Goal: Information Seeking & Learning: Find specific fact

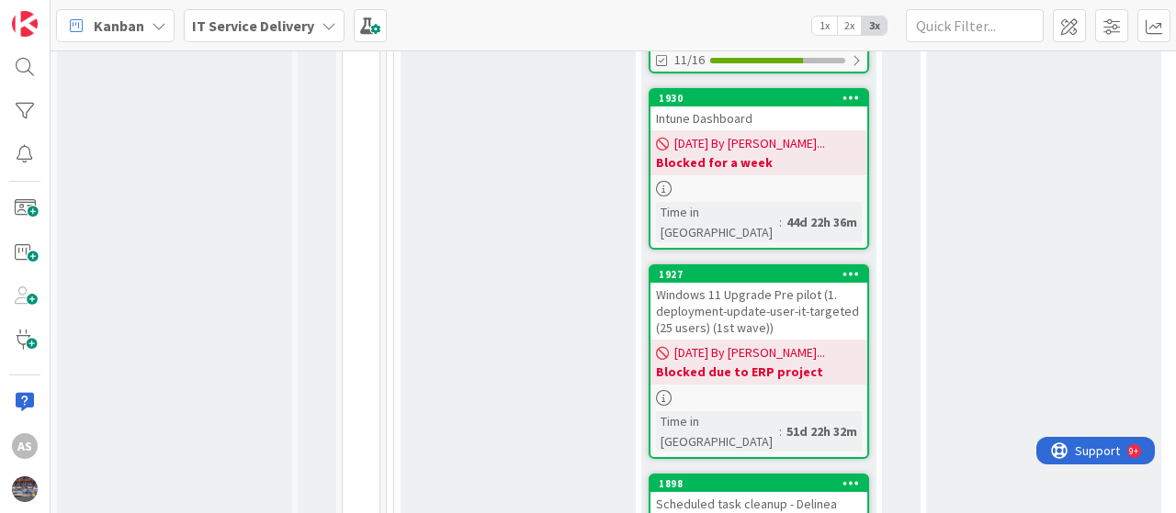
scroll to position [2663, 0]
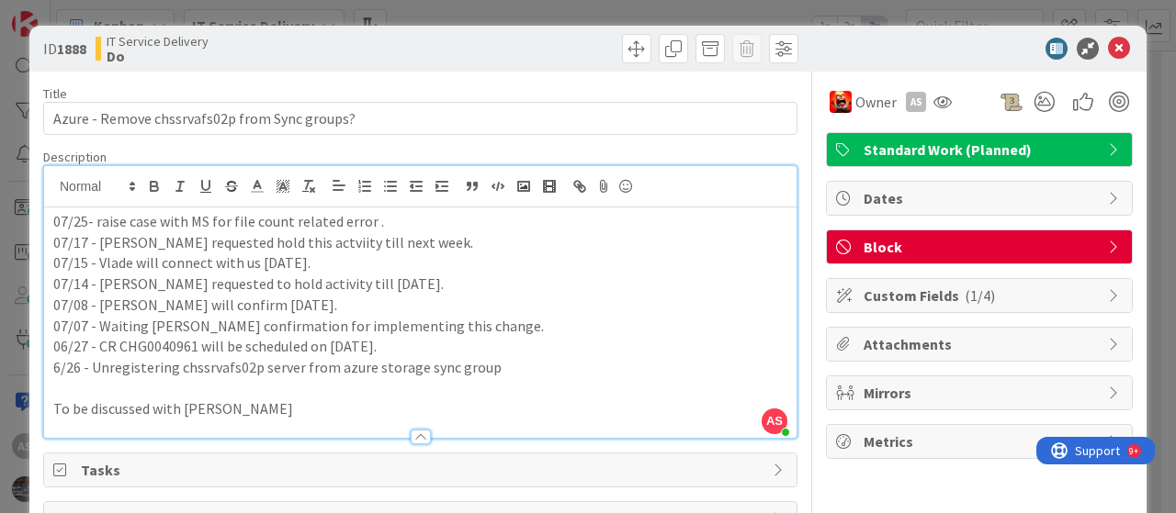
click at [47, 187] on div "AS [PERSON_NAME] just joined 07/25- raise case with MS for file count related e…" at bounding box center [420, 302] width 752 height 272
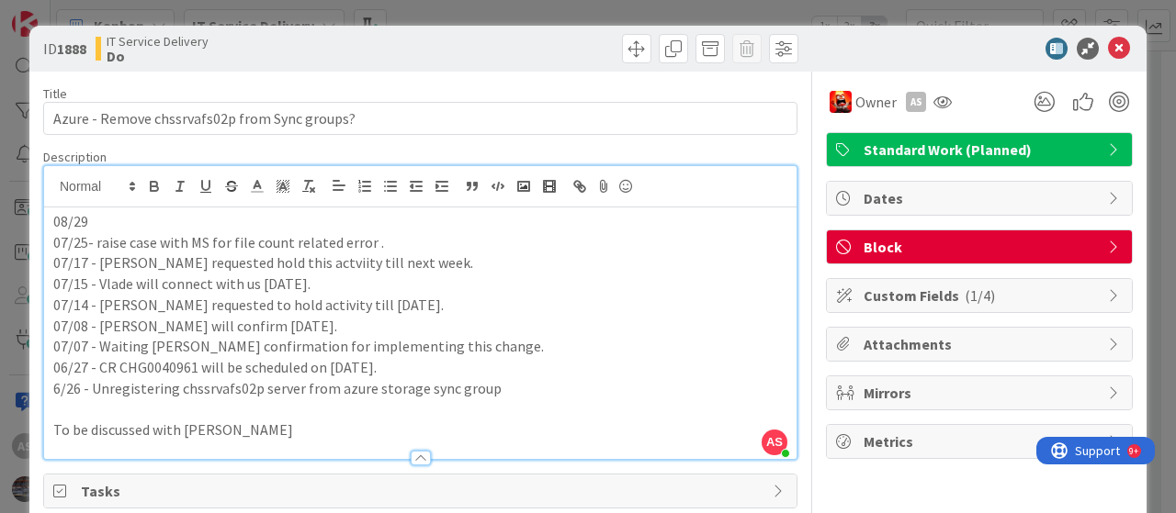
click at [113, 219] on p "08/29" at bounding box center [420, 221] width 734 height 21
drag, startPoint x: 201, startPoint y: 221, endPoint x: 94, endPoint y: 218, distance: 107.5
click at [94, 218] on p "08/29- chssrvafs01p p" at bounding box center [420, 221] width 734 height 21
click at [118, 223] on p "08/29-" at bounding box center [420, 221] width 734 height 21
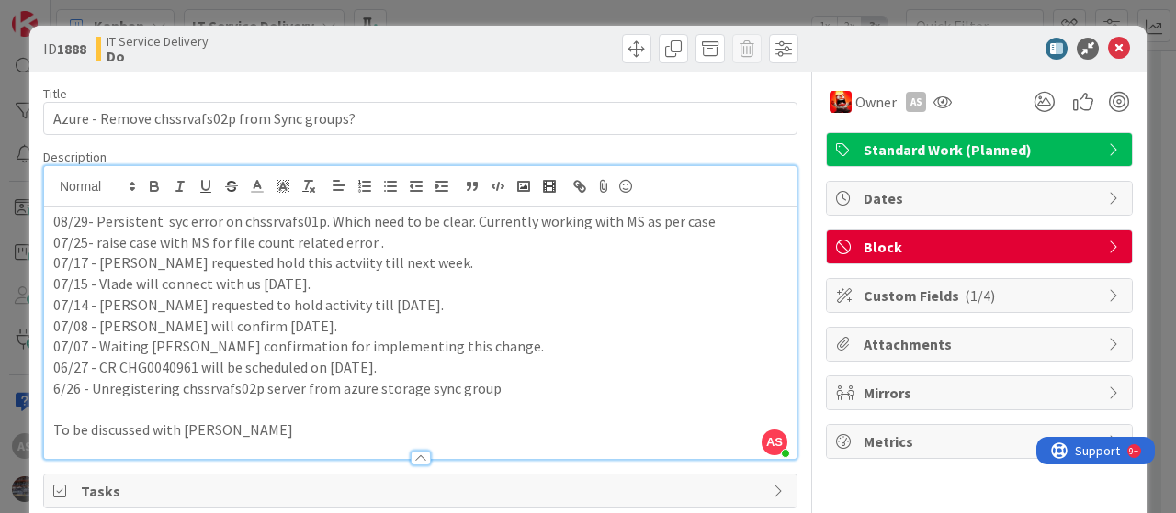
click at [713, 222] on p "08/29- Persistent syc error on chssrvafs01p. Which need to be clear. Currently …" at bounding box center [420, 221] width 734 height 21
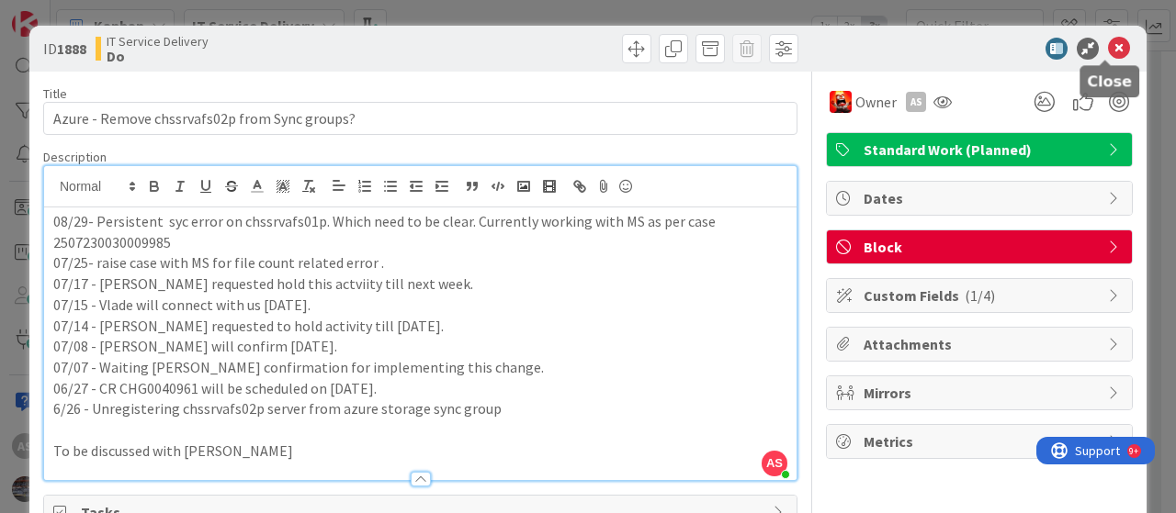
click at [1108, 44] on icon at bounding box center [1119, 49] width 22 height 22
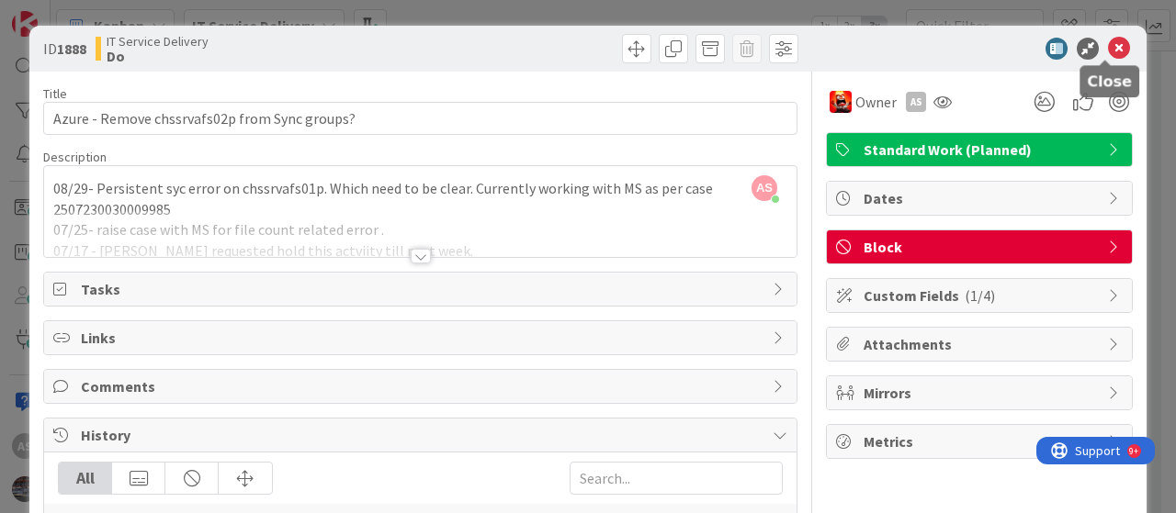
click at [1108, 43] on icon at bounding box center [1119, 49] width 22 height 22
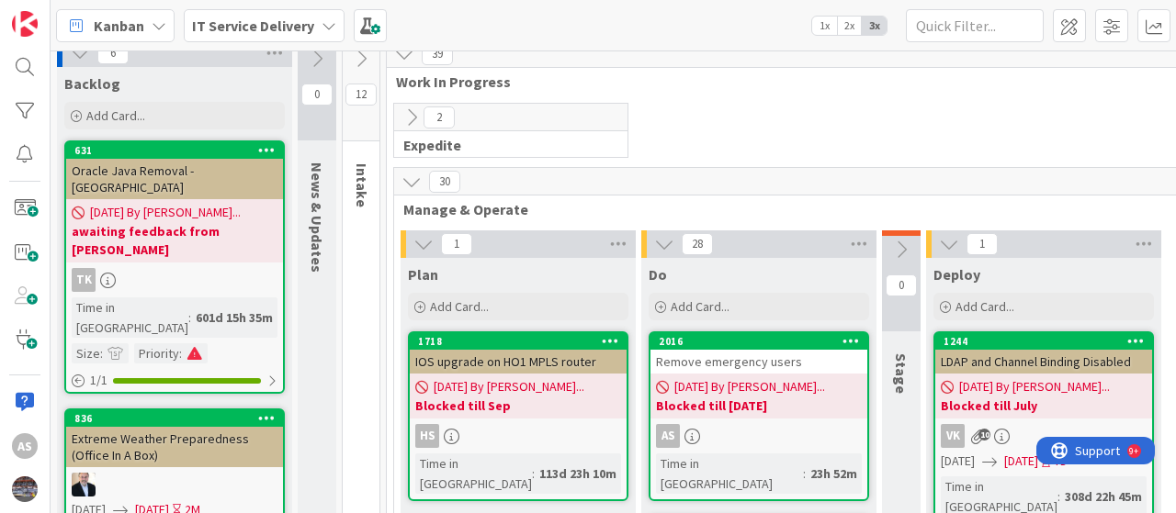
click at [694, 358] on div "Remove emergency users" at bounding box center [758, 362] width 217 height 24
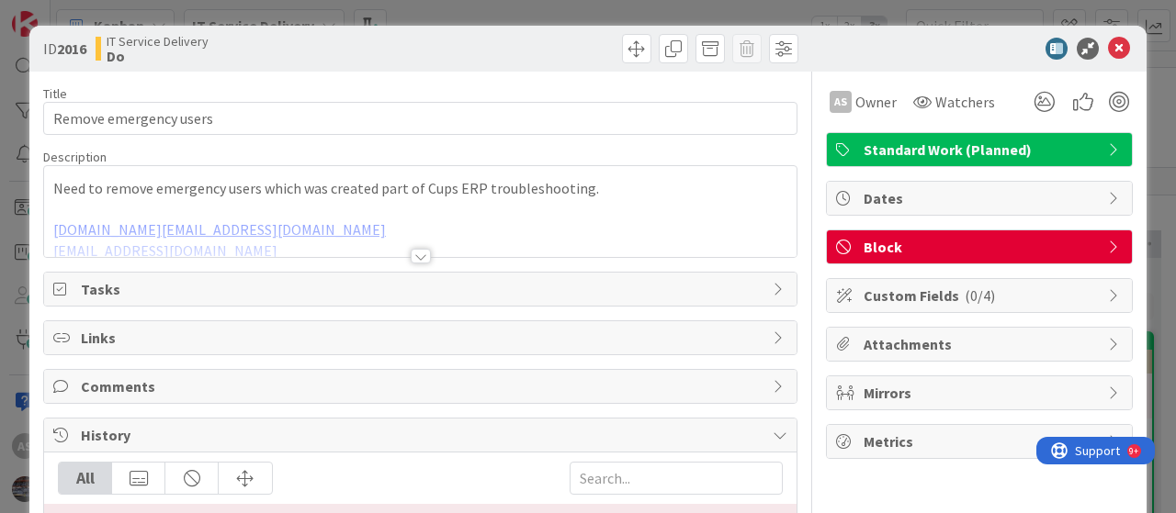
click at [65, 44] on b "2016" at bounding box center [71, 48] width 29 height 18
copy b "2016"
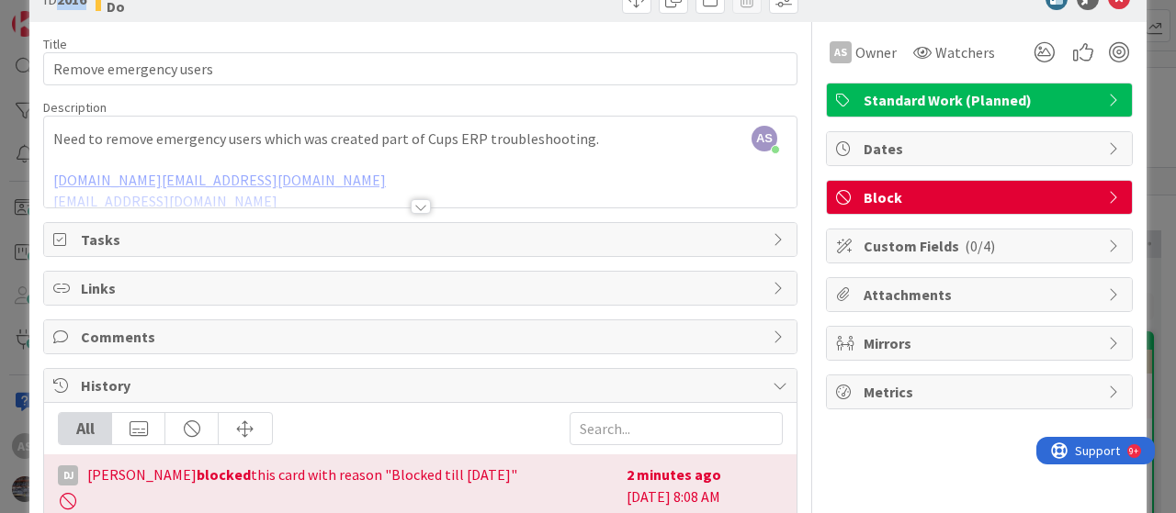
scroll to position [92, 0]
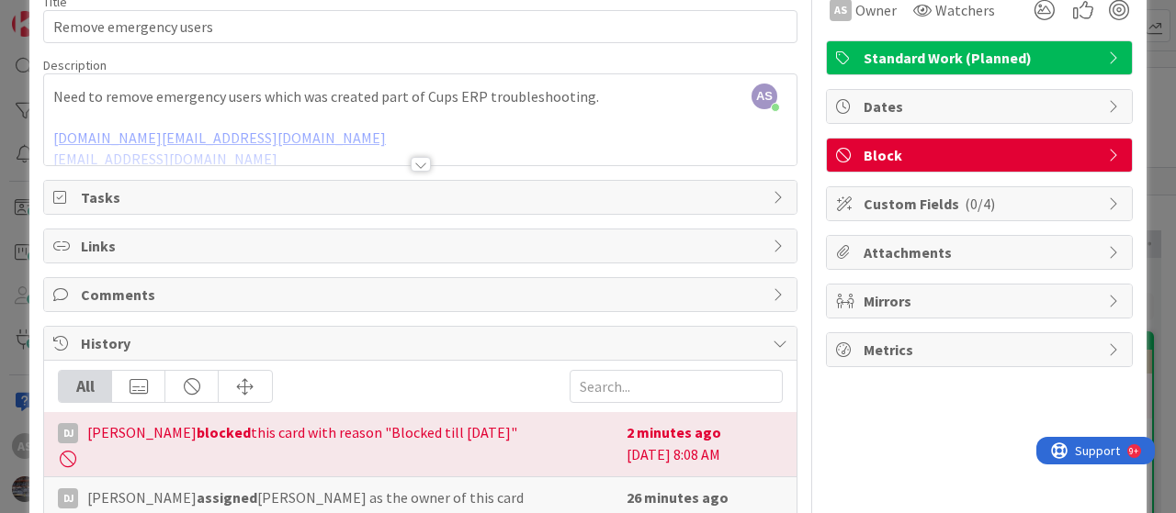
click at [319, 130] on div at bounding box center [420, 141] width 752 height 47
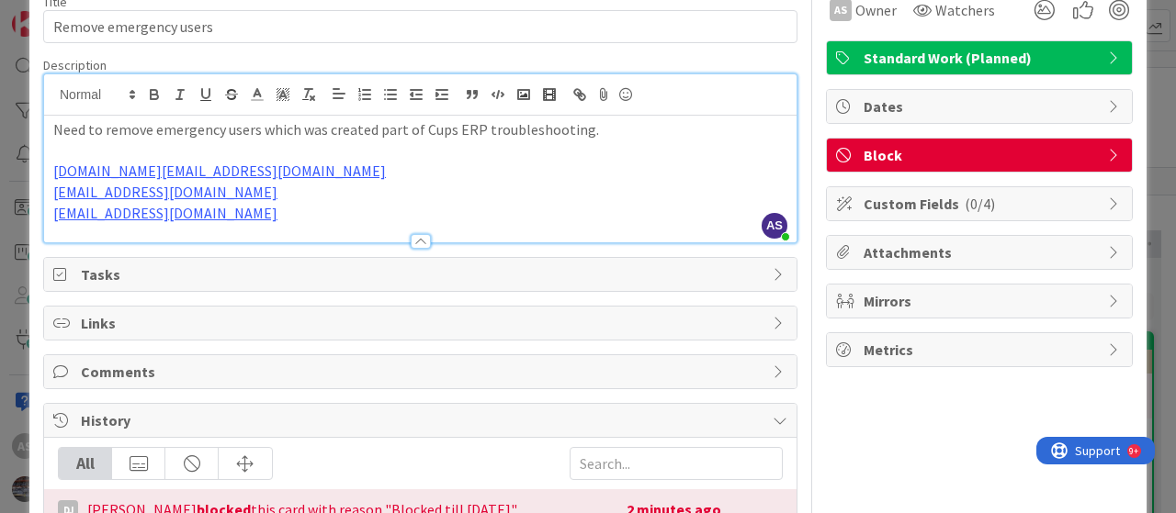
drag, startPoint x: 51, startPoint y: 163, endPoint x: 323, endPoint y: 185, distance: 273.7
click at [323, 185] on div "Need to remove emergency users which was created part of Cups ERP troubleshooti…" at bounding box center [420, 179] width 752 height 127
copy div "[DOMAIN_NAME][EMAIL_ADDRESS][DOMAIN_NAME] [DOMAIN_NAME][EMAIL_ADDRESS][DOMAIN_N…"
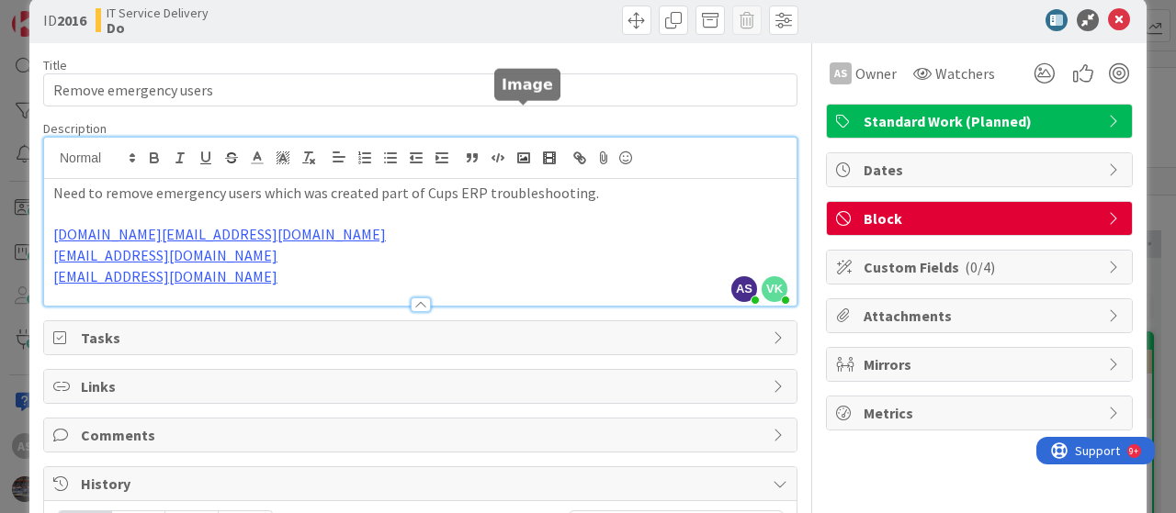
scroll to position [0, 0]
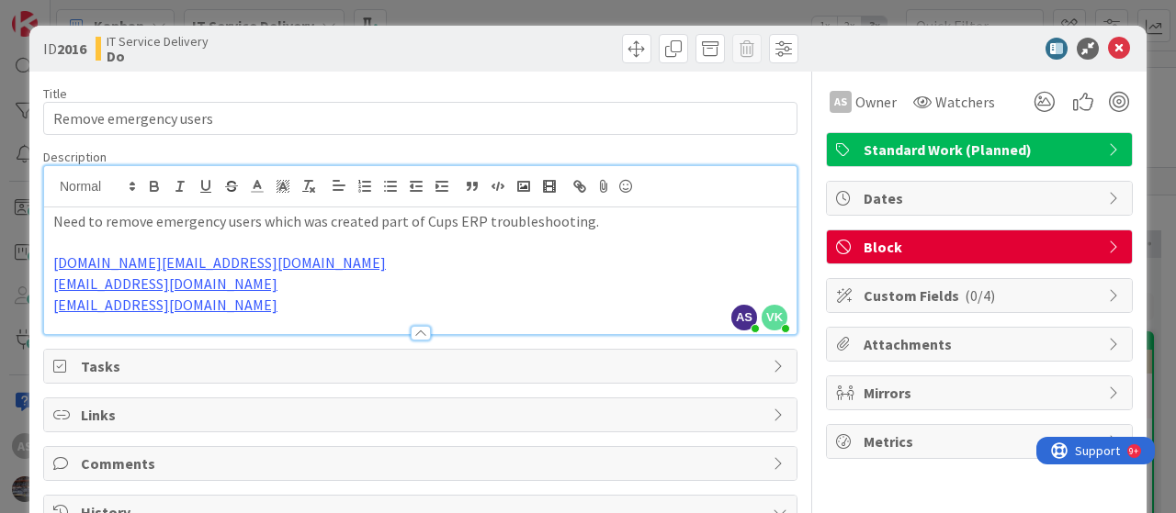
drag, startPoint x: 345, startPoint y: 262, endPoint x: 297, endPoint y: 265, distance: 48.8
click at [343, 263] on p "[DOMAIN_NAME][EMAIL_ADDRESS][DOMAIN_NAME]" at bounding box center [420, 263] width 734 height 21
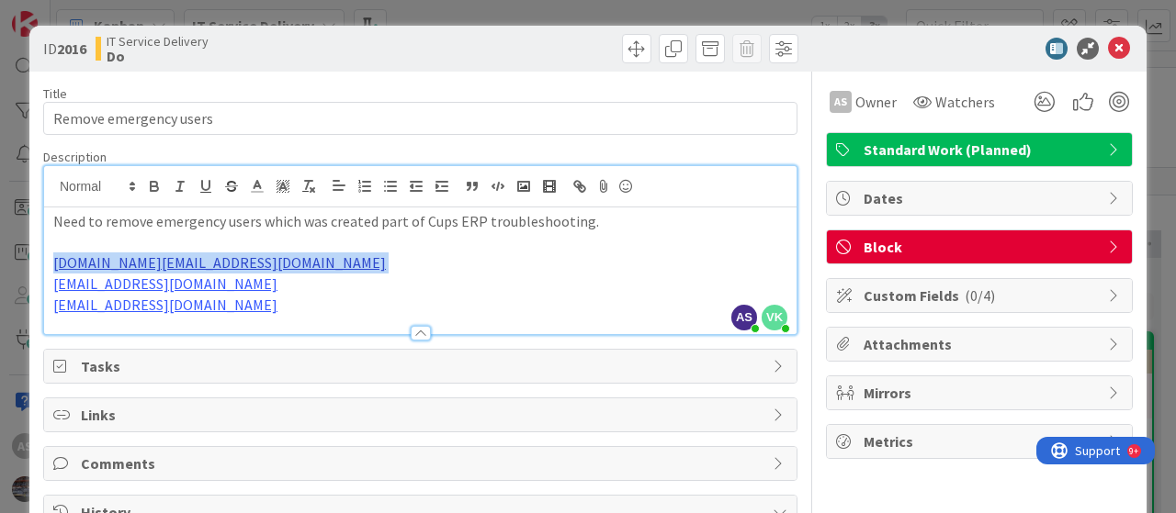
drag, startPoint x: 300, startPoint y: 263, endPoint x: 52, endPoint y: 259, distance: 248.0
click at [53, 259] on p "[DOMAIN_NAME][EMAIL_ADDRESS][DOMAIN_NAME]" at bounding box center [420, 263] width 734 height 21
copy p "[DOMAIN_NAME][EMAIL_ADDRESS][DOMAIN_NAME]"
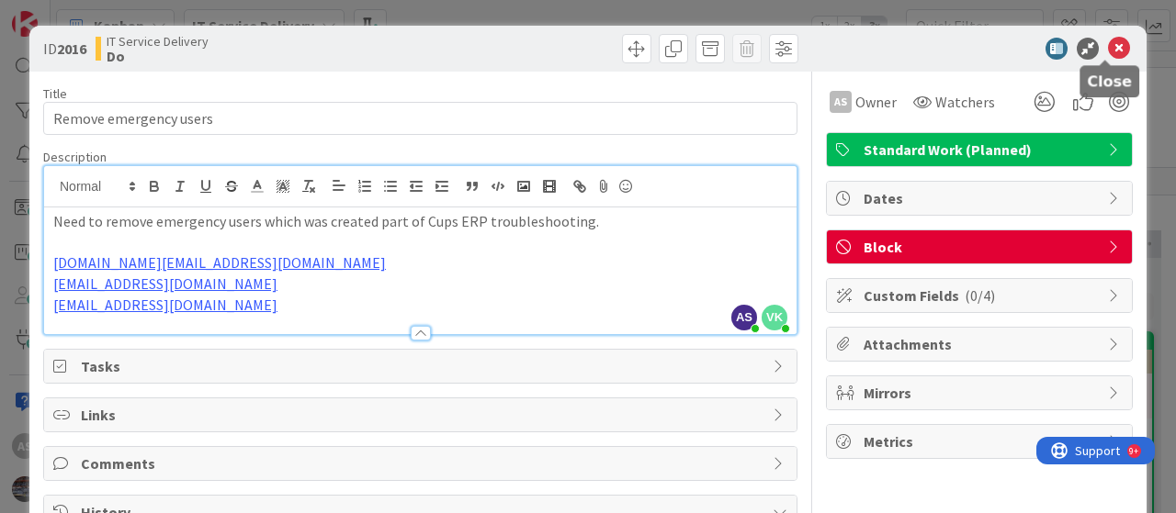
click at [1108, 52] on icon at bounding box center [1119, 49] width 22 height 22
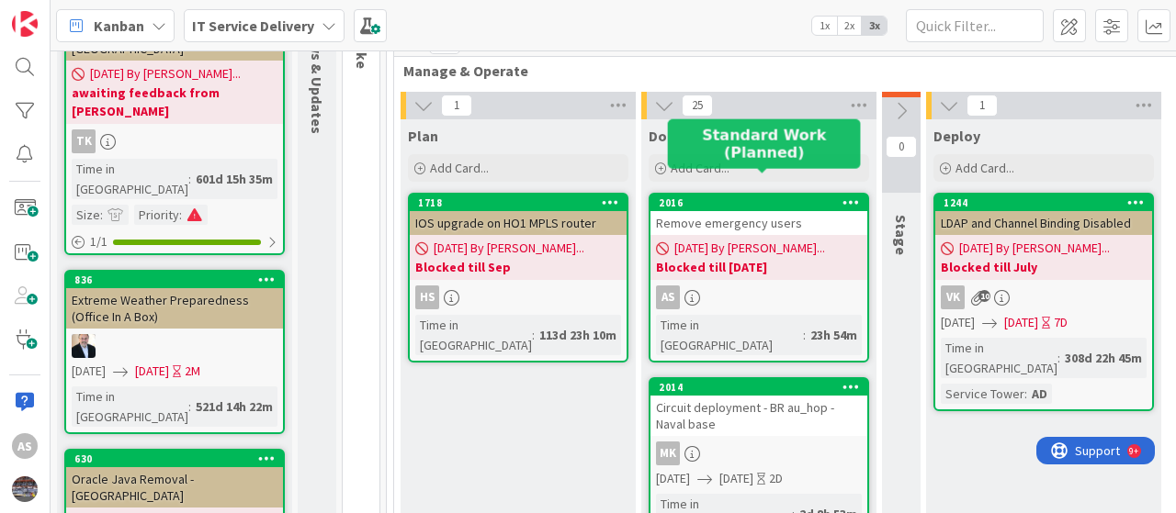
scroll to position [184, 0]
